Goal: Information Seeking & Learning: Learn about a topic

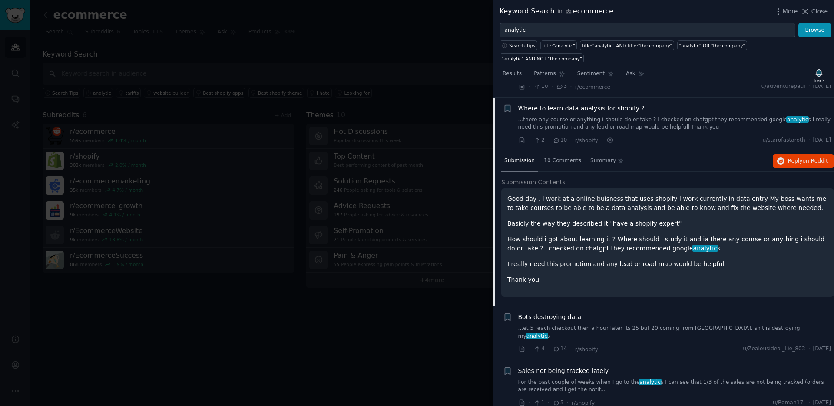
scroll to position [797, 0]
click at [648, 158] on span "Reply on Reddit" at bounding box center [808, 162] width 40 height 8
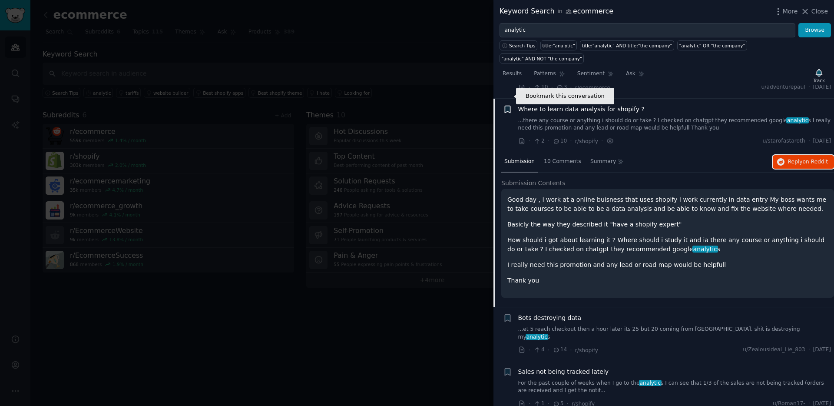
click at [508, 106] on icon "button" at bounding box center [507, 109] width 5 height 7
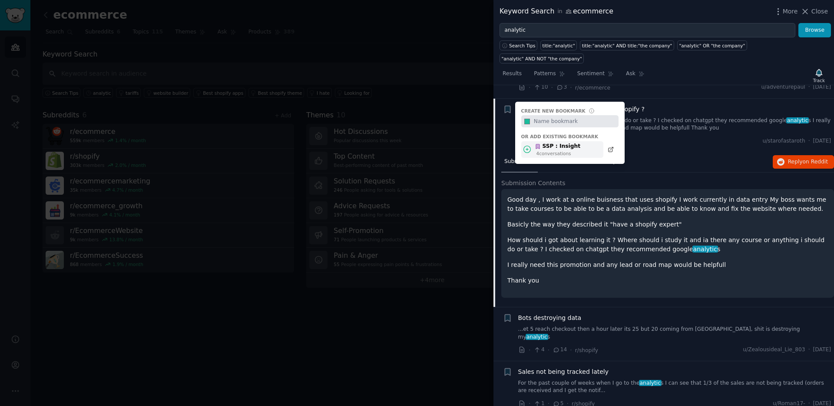
click at [546, 142] on div "SSP : Insight" at bounding box center [558, 146] width 46 height 8
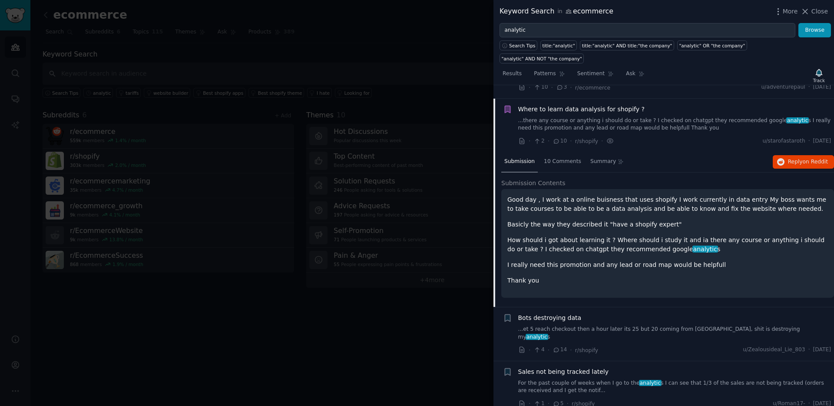
click at [591, 195] on p "Good day , I work at a online buisness that uses shopify I work currently in da…" at bounding box center [667, 204] width 321 height 18
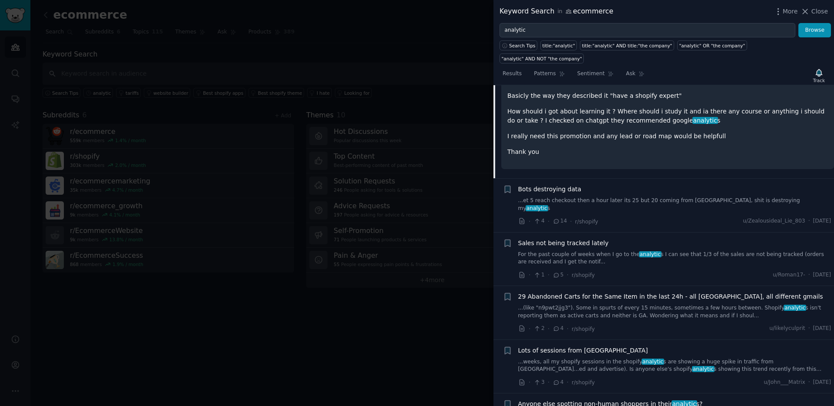
scroll to position [929, 0]
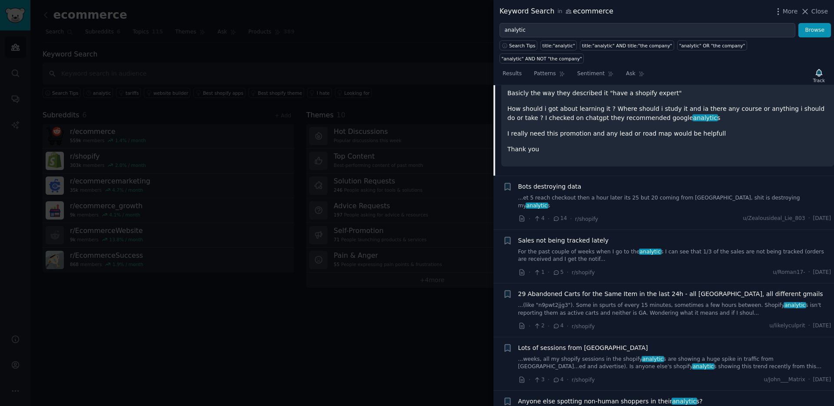
click at [613, 194] on link "...et 5 reach checkout then a hour later its 25 but 20 coming from [GEOGRAPHIC_…" at bounding box center [674, 201] width 313 height 15
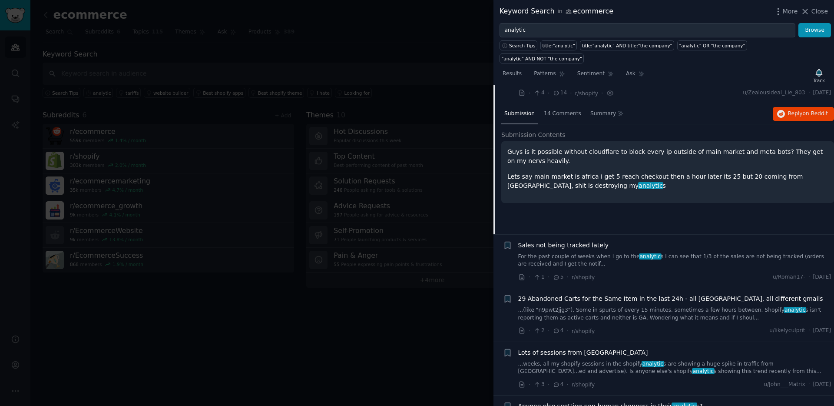
scroll to position [899, 0]
click at [611, 252] on link "For the past couple of weeks when I go to the analytic s I can see that 1/3 of …" at bounding box center [674, 259] width 313 height 15
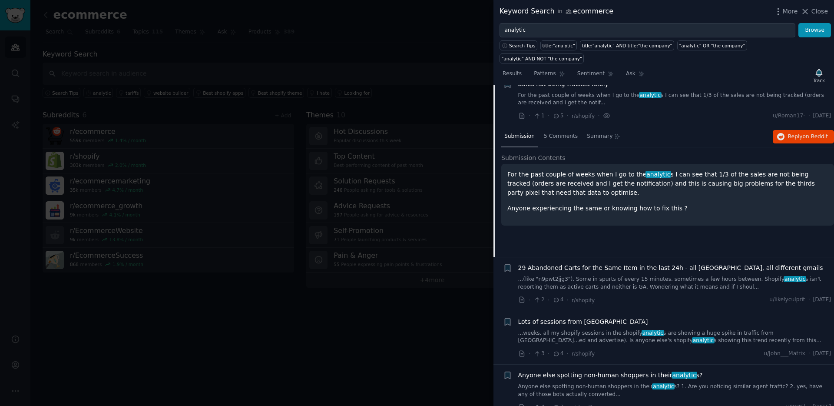
scroll to position [930, 0]
click at [612, 263] on div "29 Abandoned Carts for the Same Item in the last 24h - all [GEOGRAPHIC_DATA], a…" at bounding box center [674, 276] width 313 height 27
click at [614, 263] on span "29 Abandoned Carts for the Same Item in the last 24h - all [GEOGRAPHIC_DATA], a…" at bounding box center [670, 267] width 305 height 9
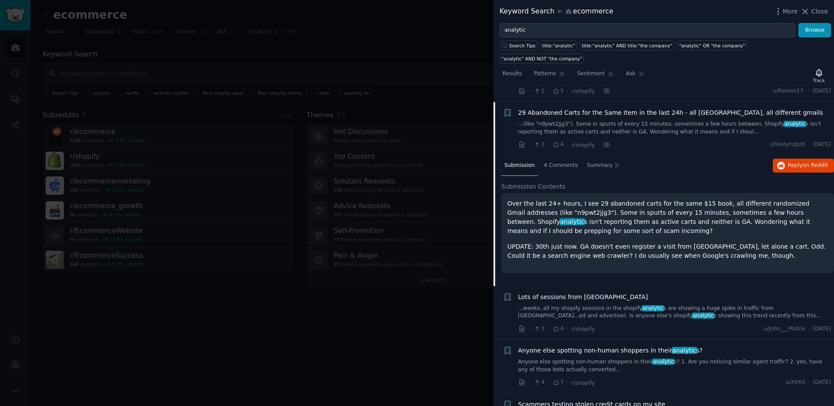
scroll to position [964, 0]
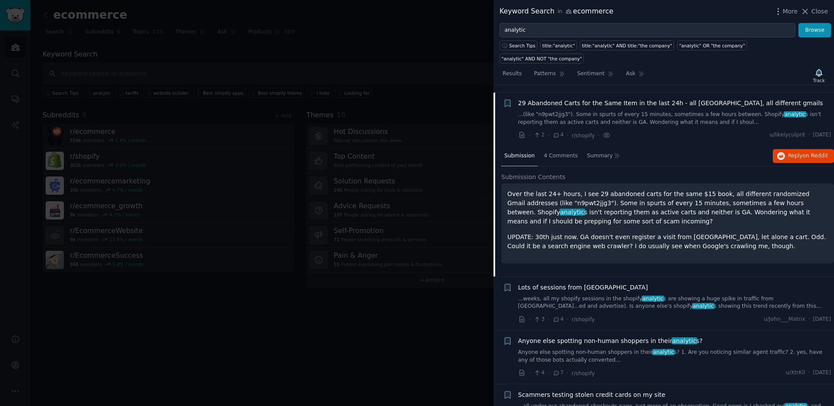
click at [589, 203] on p "Over the last 24+ hours, I see 29 abandoned carts for the same $15 book, all di…" at bounding box center [667, 207] width 321 height 36
click at [578, 189] on p "Over the last 24+ hours, I see 29 abandoned carts for the same $15 book, all di…" at bounding box center [667, 207] width 321 height 36
click at [648, 295] on link "...weeks, all my shopify sessions in the shopify analytic s are showing a huge …" at bounding box center [674, 302] width 313 height 15
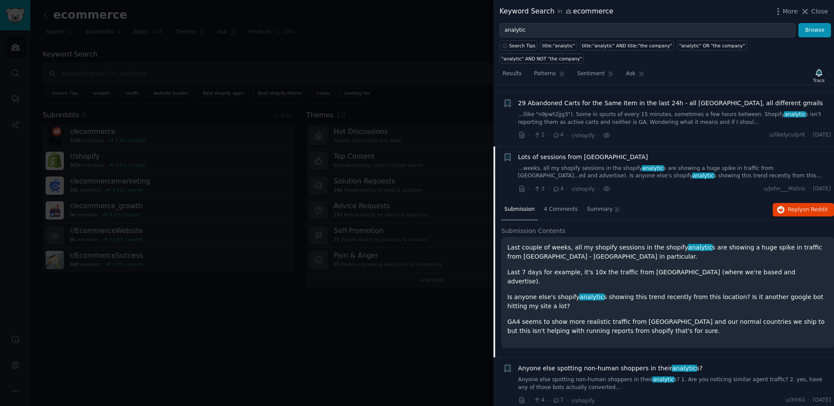
scroll to position [1018, 0]
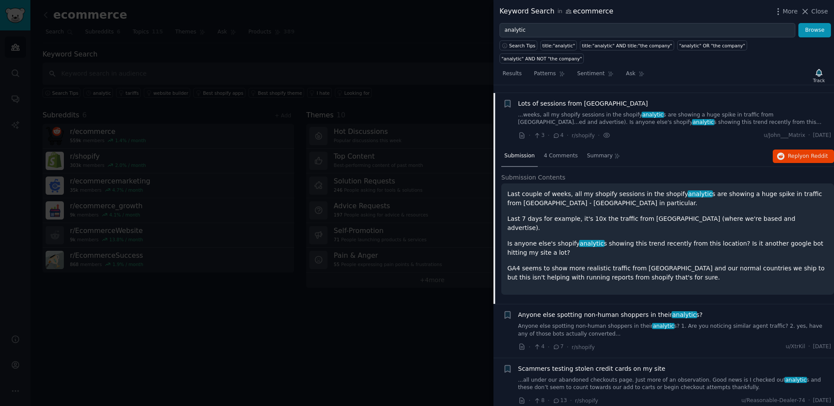
click at [648, 310] on span "Anyone else spotting non-human shoppers in their analytic s?" at bounding box center [610, 314] width 185 height 9
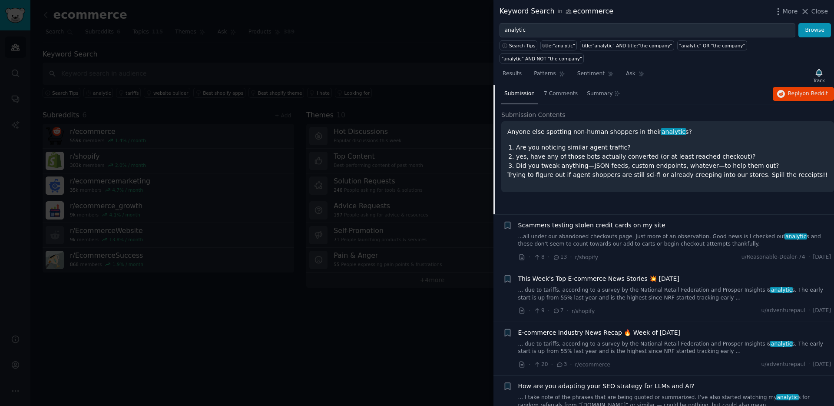
scroll to position [1150, 0]
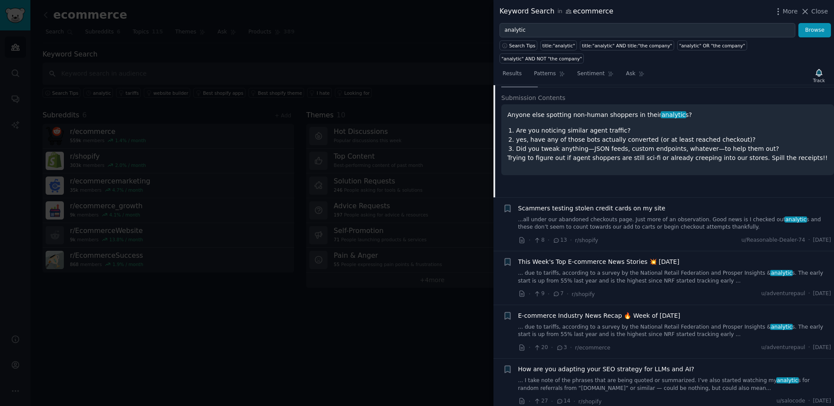
click at [648, 257] on span "This Week's Top E-commerce News Stories 💥 [DATE]" at bounding box center [598, 261] width 161 height 9
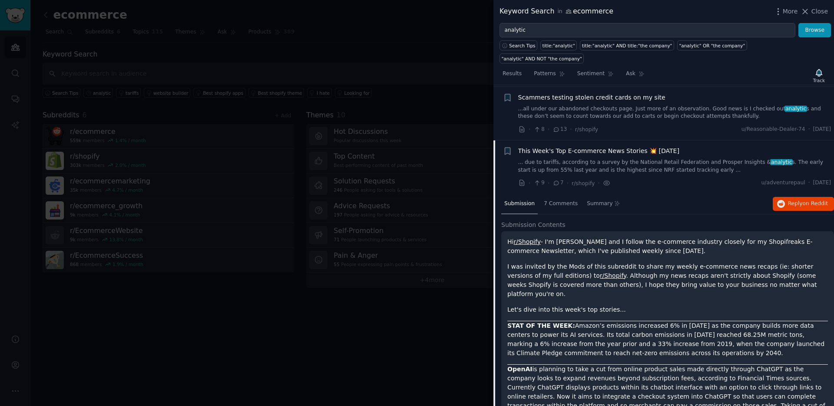
scroll to position [1043, 0]
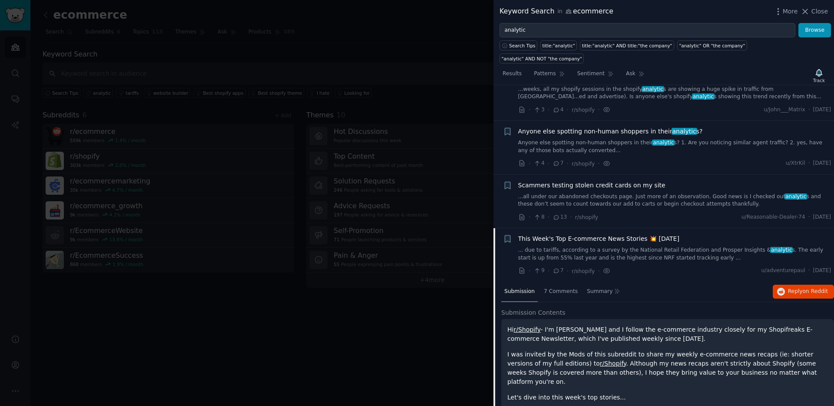
click at [648, 246] on link "... due to tariffs, according to a survey by the National Retail Federation and…" at bounding box center [674, 253] width 313 height 15
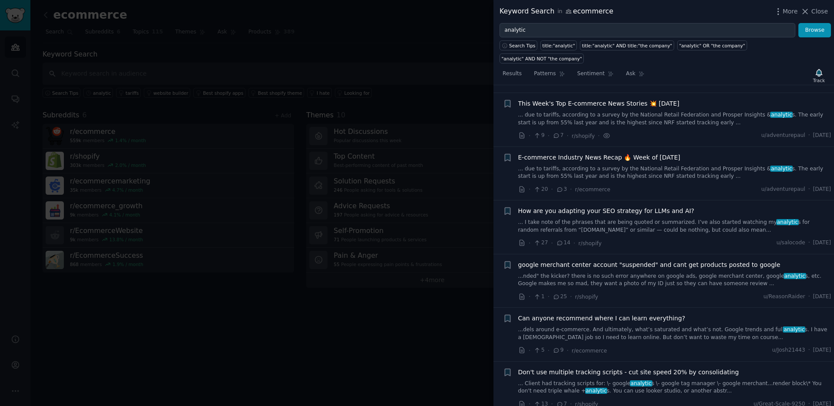
scroll to position [1179, 0]
click at [648, 218] on link "... I take note of the phrases that are being quoted or summarized. I’ve also s…" at bounding box center [674, 225] width 313 height 15
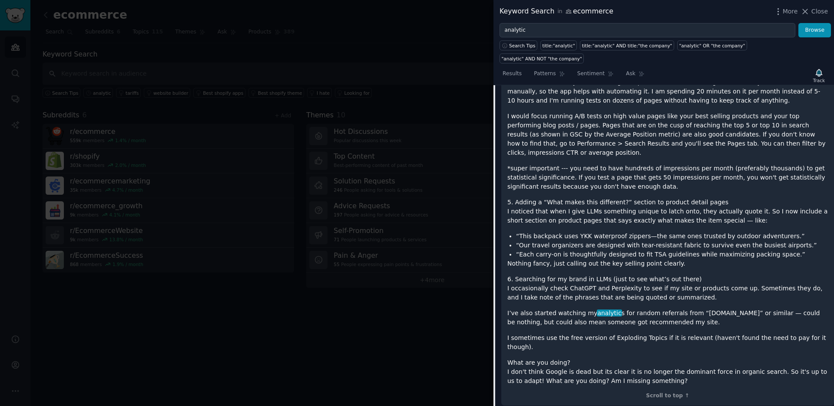
scroll to position [2139, 0]
click at [648, 307] on p "I’ve also started watching my analytic s for random referrals from “[DOMAIN_NAM…" at bounding box center [667, 316] width 321 height 18
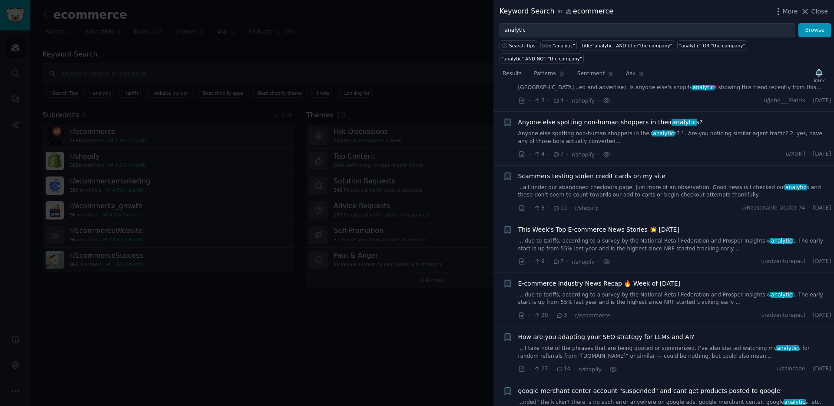
scroll to position [1055, 0]
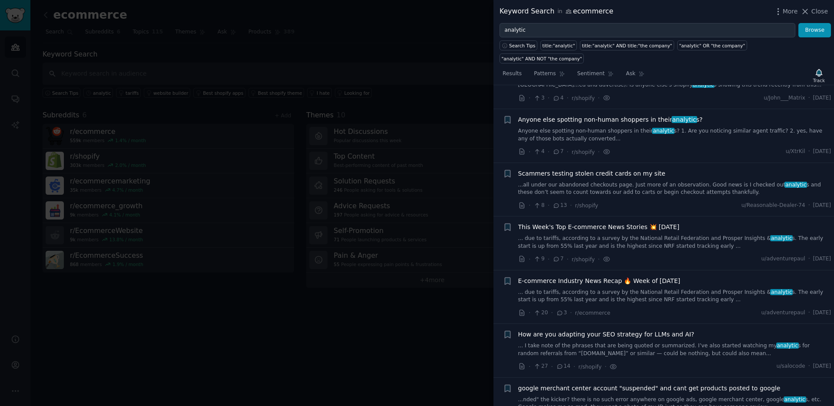
click at [625, 330] on span "How are you adapting your SEO strategy for LLMs and AI?" at bounding box center [606, 334] width 176 height 9
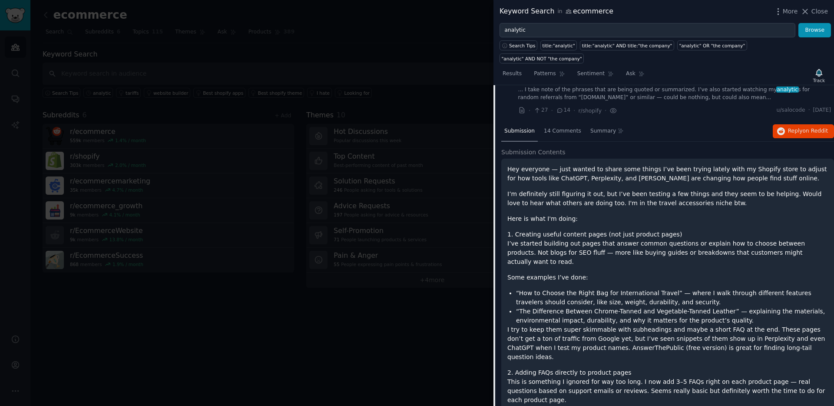
scroll to position [1226, 0]
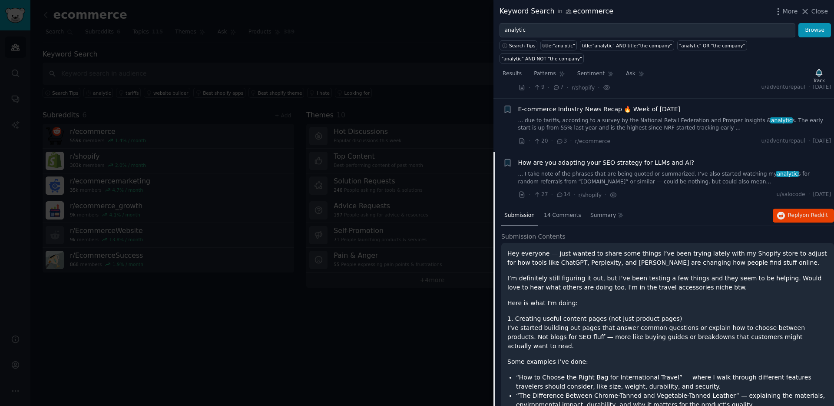
click at [648, 170] on link "... I take note of the phrases that are being quoted or summarized. I’ve also s…" at bounding box center [674, 177] width 313 height 15
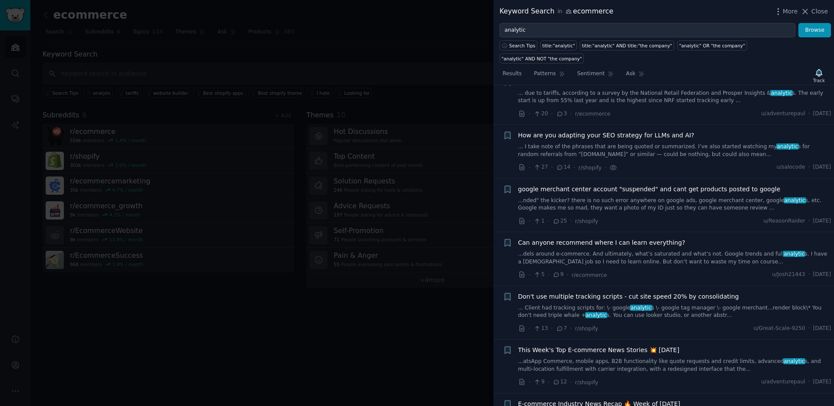
scroll to position [1286, 0]
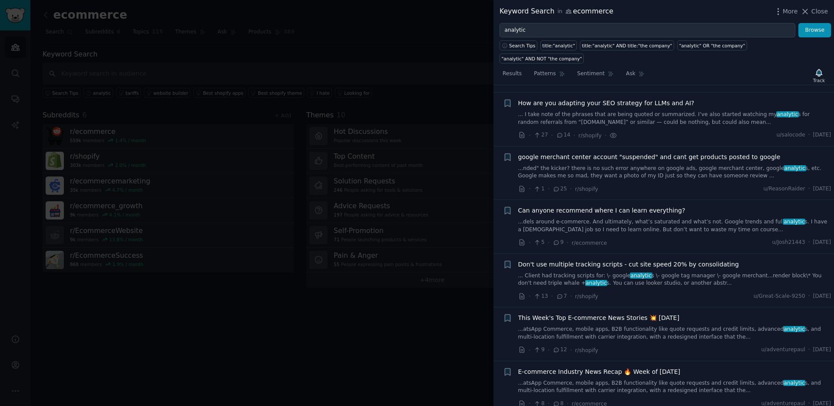
click at [631, 213] on div "Can anyone recommend where I can learn everything? ...dels around e-commerce. A…" at bounding box center [674, 226] width 313 height 41
click at [641, 218] on link "...dels around e-commerce. And ultimately, what’s saturated and what’s not. Goo…" at bounding box center [674, 225] width 313 height 15
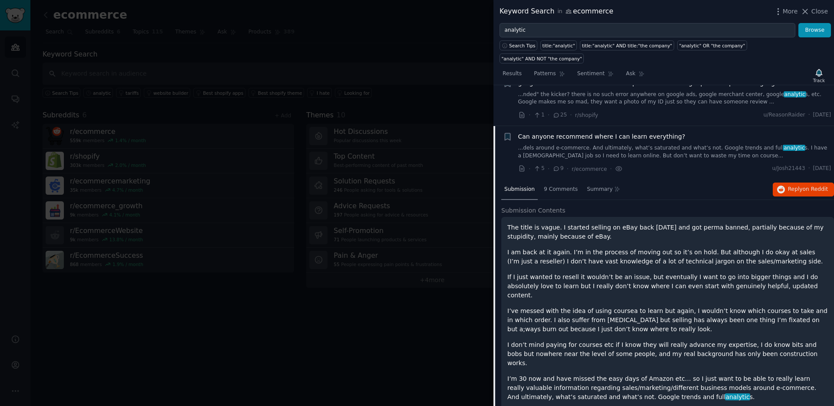
scroll to position [1393, 0]
